Goal: Transaction & Acquisition: Download file/media

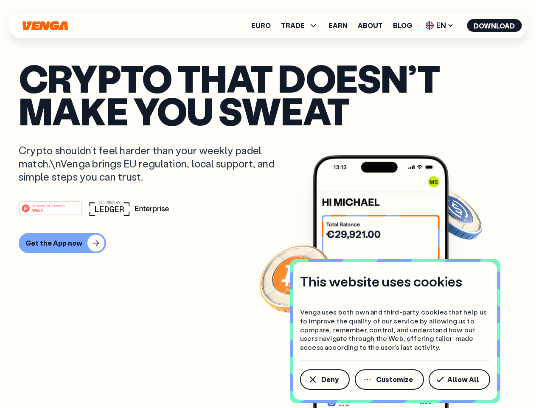
click at [268, 204] on div "#1 PRODUCT OF THE MONTH Web3" at bounding box center [268, 207] width 499 height 15
click at [324, 379] on span "Deny" at bounding box center [329, 379] width 17 height 7
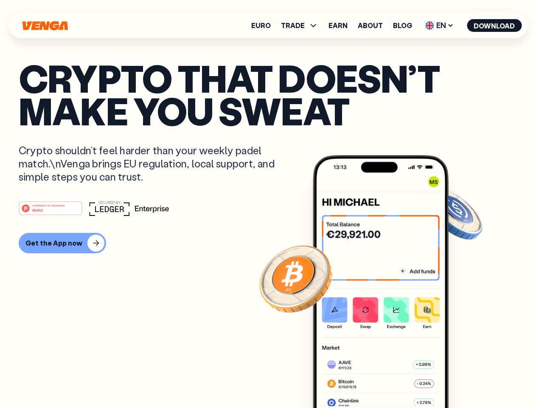
click at [390, 379] on img at bounding box center [381, 297] width 136 height 284
click at [461, 379] on article "Crypto that doesn’t make you sweat Crypto shouldn’t feel harder than your weekl…" at bounding box center [268, 221] width 499 height 318
click at [302, 25] on span "TRADE" at bounding box center [293, 25] width 24 height 7
click at [440, 25] on span "EN" at bounding box center [439, 26] width 34 height 14
click at [495, 25] on button "Download" at bounding box center [494, 25] width 55 height 13
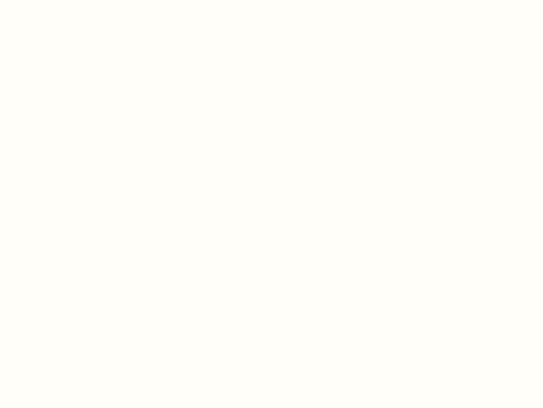
click at [268, 0] on html "This website uses cookies Venga uses both own and third-party cookies that help…" at bounding box center [271, 0] width 543 height 0
click at [61, 0] on html "This website uses cookies Venga uses both own and third-party cookies that help…" at bounding box center [271, 0] width 543 height 0
click at [52, 0] on html "This website uses cookies Venga uses both own and third-party cookies that help…" at bounding box center [271, 0] width 543 height 0
